Goal: Information Seeking & Learning: Find specific fact

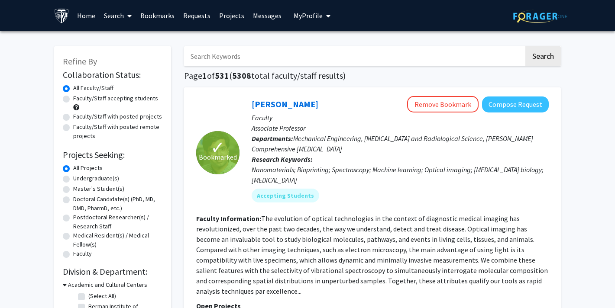
click at [398, 60] on input "Search Keywords" at bounding box center [354, 56] width 340 height 20
click at [407, 59] on input "Search Keywords" at bounding box center [354, 56] width 340 height 20
type input "[PERSON_NAME]"
click at [525, 46] on button "Search" at bounding box center [543, 56] width 36 height 20
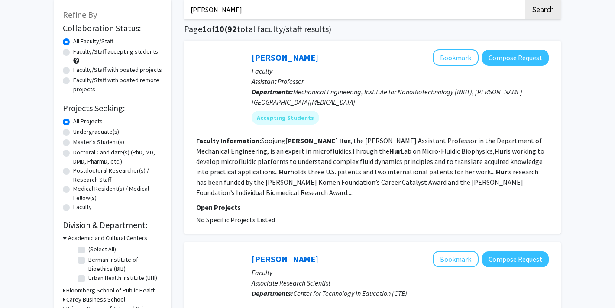
scroll to position [56, 0]
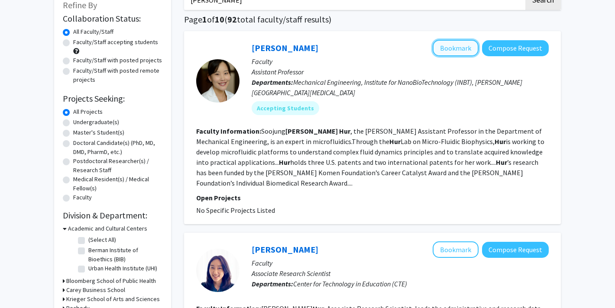
click at [453, 44] on button "Bookmark" at bounding box center [456, 48] width 46 height 16
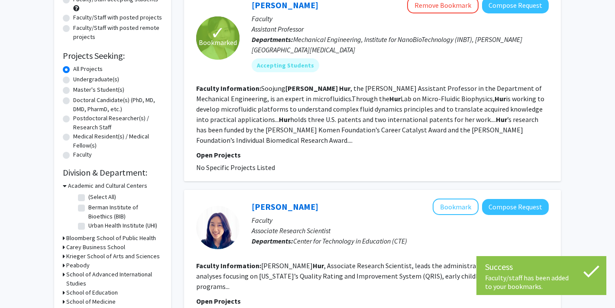
click at [294, 87] on b "[PERSON_NAME]" at bounding box center [311, 88] width 52 height 9
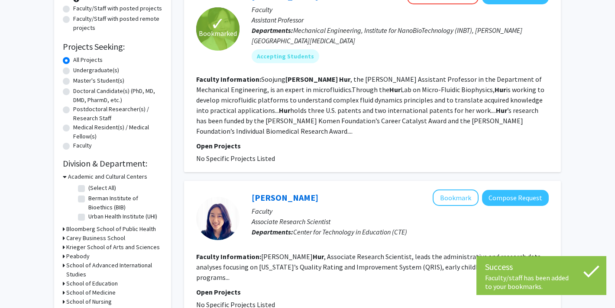
click at [265, 81] on fg-read-more "Soojung [PERSON_NAME] , the [PERSON_NAME] Assistant Professor in the Department…" at bounding box center [370, 105] width 348 height 61
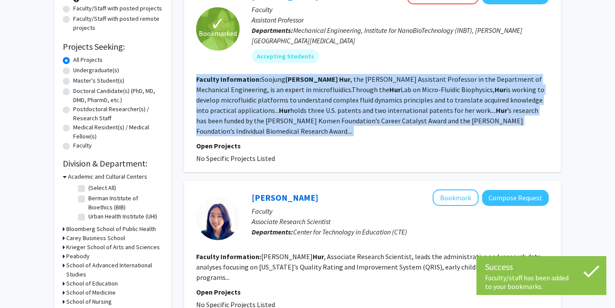
click at [265, 81] on fg-read-more "Soojung [PERSON_NAME] , the [PERSON_NAME] Assistant Professor in the Department…" at bounding box center [370, 105] width 348 height 61
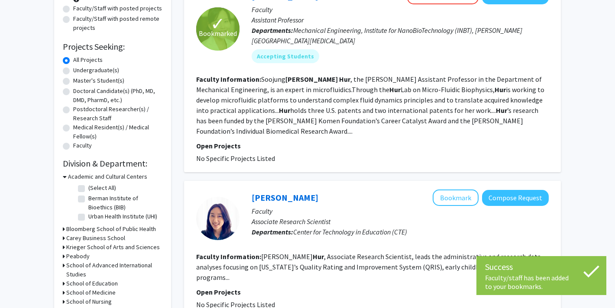
click at [265, 83] on fg-read-more "Soojung [PERSON_NAME] , the [PERSON_NAME] Assistant Professor in the Department…" at bounding box center [370, 105] width 348 height 61
